Goal: Information Seeking & Learning: Learn about a topic

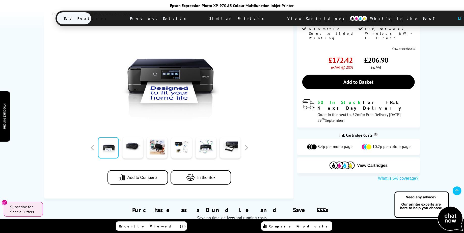
scroll to position [101, 0]
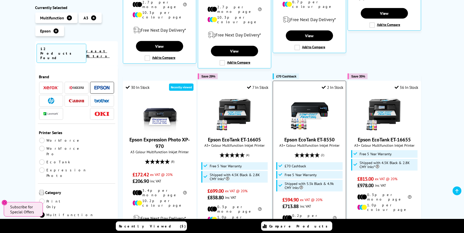
scroll to position [151, 0]
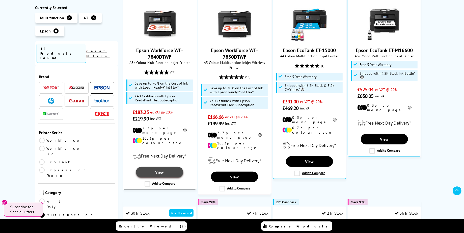
click at [162, 167] on link "View" at bounding box center [159, 172] width 47 height 11
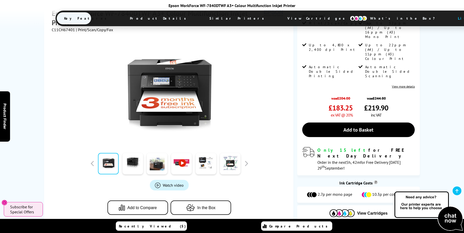
scroll to position [101, 0]
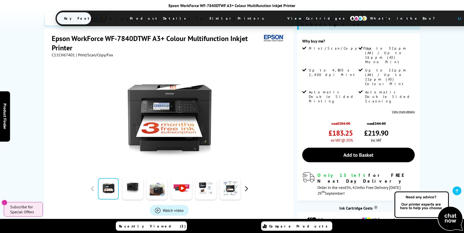
click at [245, 185] on button "button" at bounding box center [246, 189] width 8 height 8
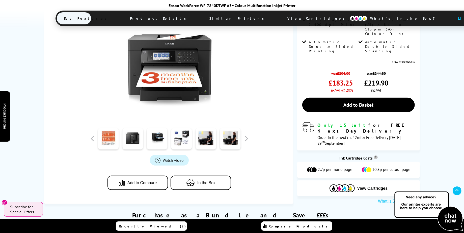
scroll to position [151, 0]
click at [198, 181] on span "In the Box" at bounding box center [206, 183] width 18 height 5
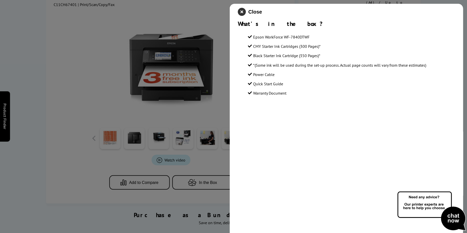
click at [241, 11] on icon "close modal" at bounding box center [242, 12] width 8 height 8
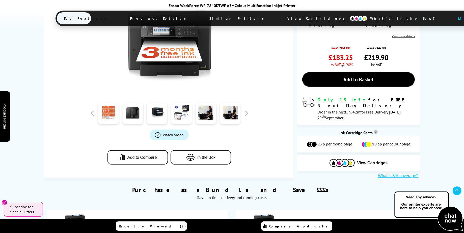
scroll to position [227, 0]
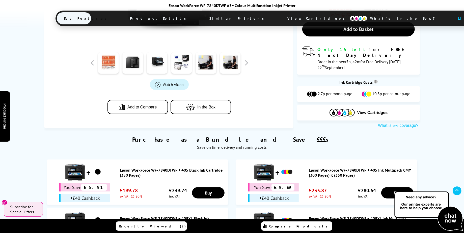
click at [404, 123] on button "What is 5% coverage?" at bounding box center [397, 125] width 43 height 5
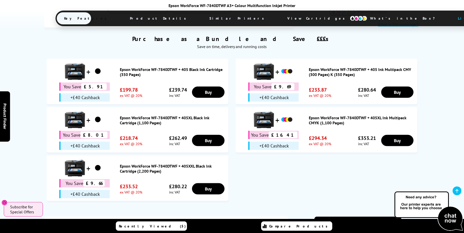
scroll to position [303, 0]
